Goal: Task Accomplishment & Management: Use online tool/utility

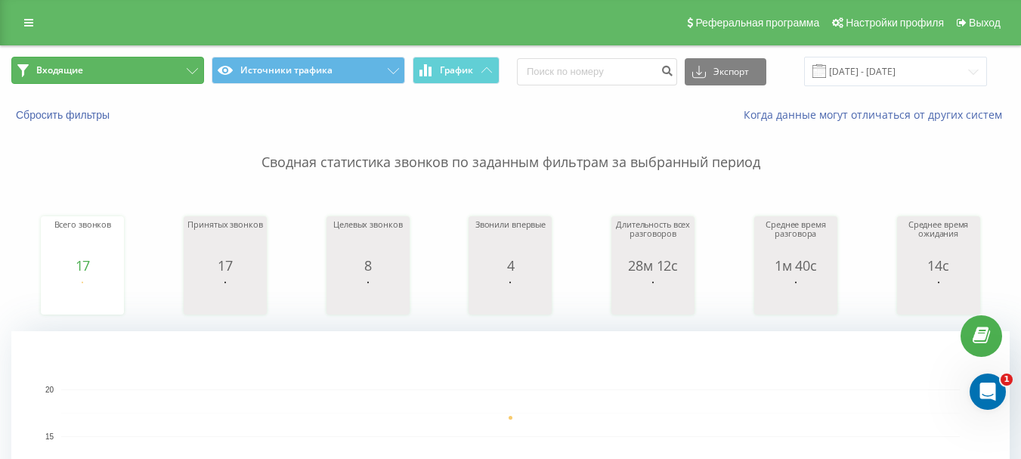
drag, startPoint x: 54, startPoint y: 65, endPoint x: 122, endPoint y: 105, distance: 79.0
click at [54, 66] on span "Входящие" at bounding box center [59, 70] width 47 height 12
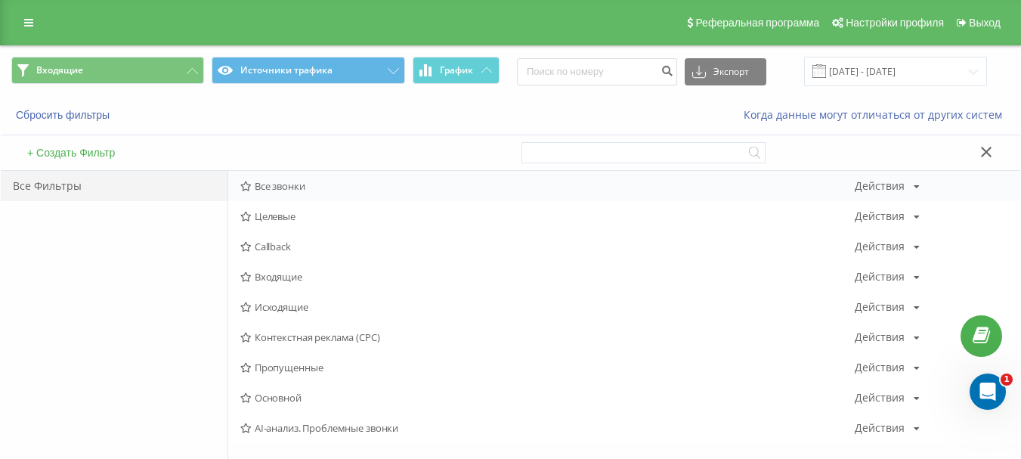
click at [265, 176] on div "Все звонки Действия Редактировать Копировать Удалить По умолчанию Поделиться" at bounding box center [624, 186] width 792 height 30
click at [273, 182] on span "Все звонки" at bounding box center [547, 186] width 615 height 11
